Goal: Transaction & Acquisition: Subscribe to service/newsletter

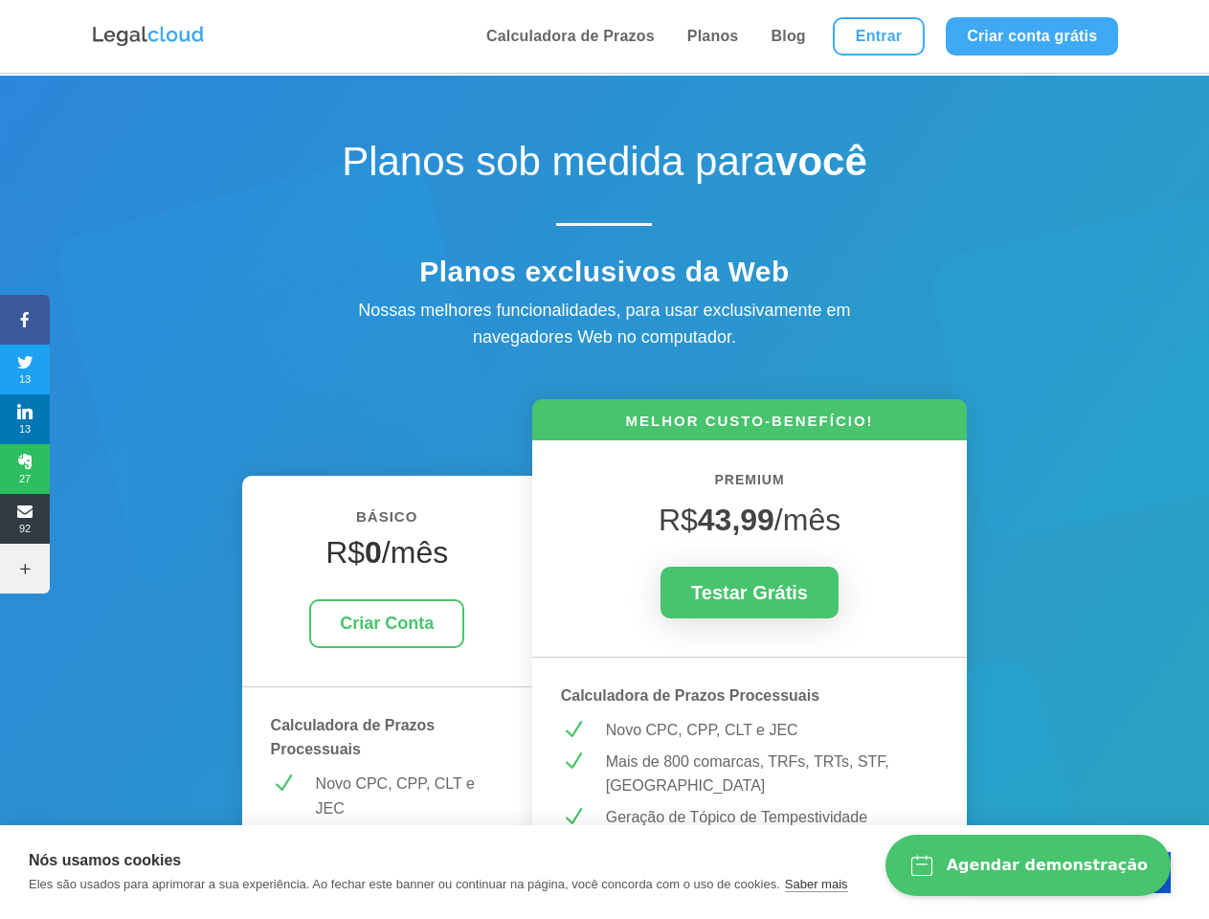
click at [25, 320] on icon at bounding box center [25, 319] width 50 height 15
click at [25, 370] on span "13" at bounding box center [25, 369] width 50 height 31
click at [25, 419] on span "13" at bounding box center [25, 419] width 50 height 31
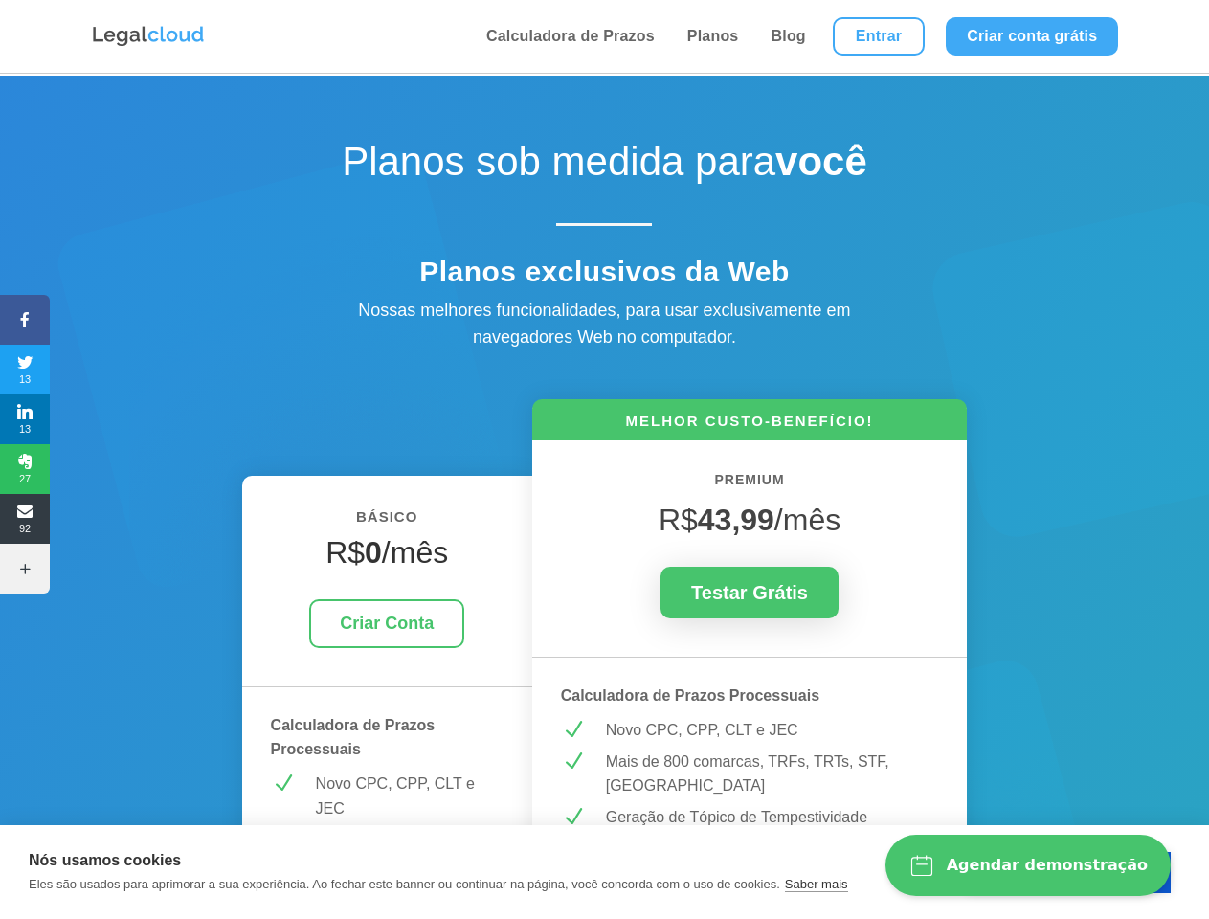
click at [25, 469] on span "27" at bounding box center [25, 469] width 50 height 31
click at [25, 519] on span "92" at bounding box center [25, 519] width 50 height 31
click at [25, 569] on icon at bounding box center [25, 568] width 50 height 15
